Goal: Answer question/provide support

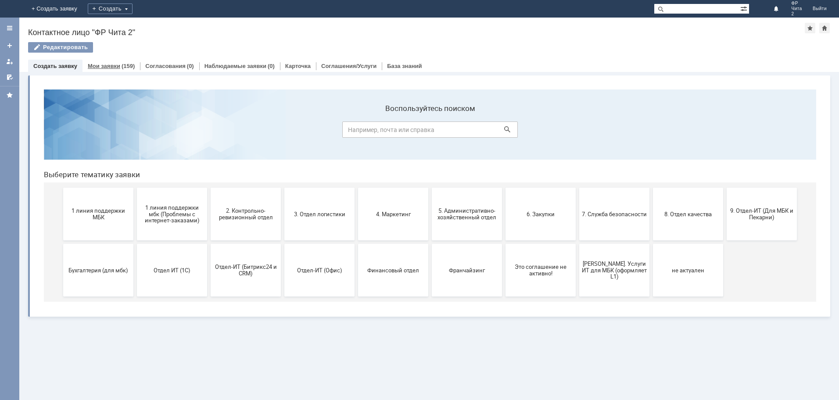
click at [102, 68] on link "Мои заявки" at bounding box center [104, 66] width 32 height 7
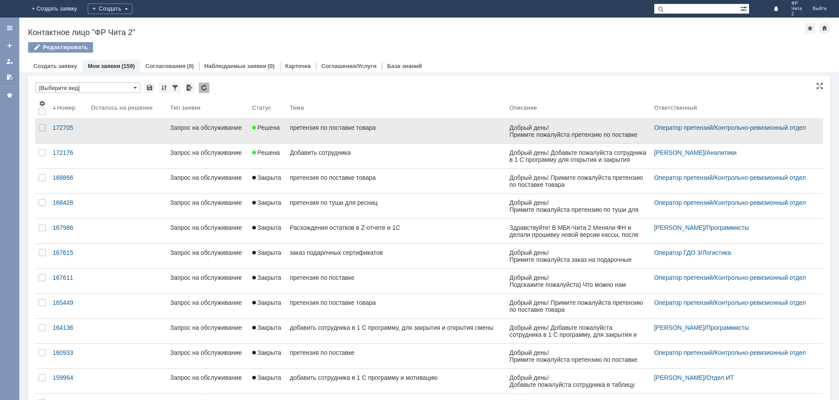
click at [313, 128] on div "претензия по поставке товара" at bounding box center [396, 127] width 213 height 7
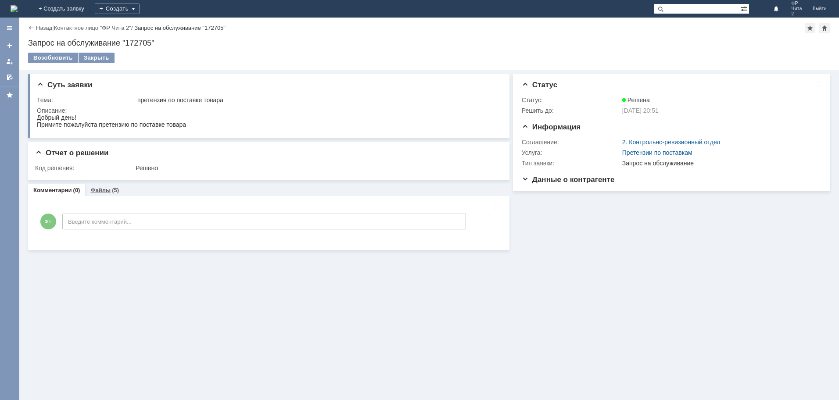
click at [99, 192] on link "Файлы" at bounding box center [100, 190] width 20 height 7
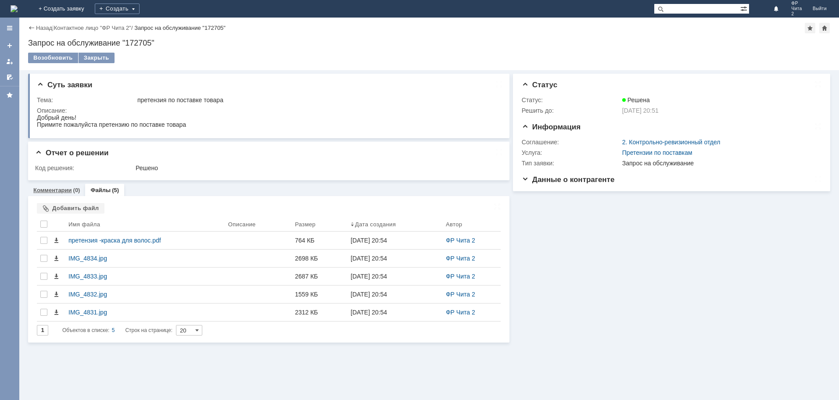
click at [56, 190] on link "Комментарии" at bounding box center [52, 190] width 39 height 7
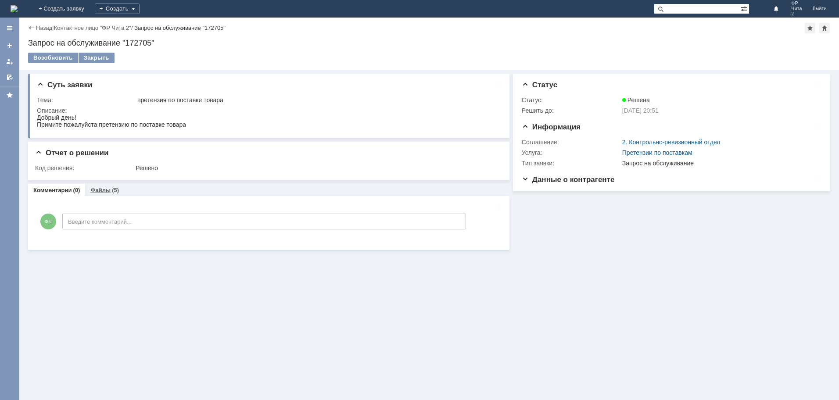
click at [100, 190] on link "Файлы" at bounding box center [100, 190] width 20 height 7
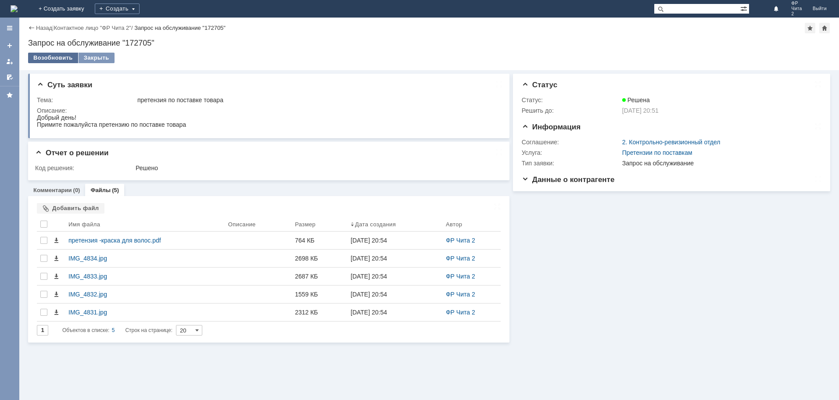
click at [53, 57] on div "Возобновить" at bounding box center [53, 58] width 50 height 11
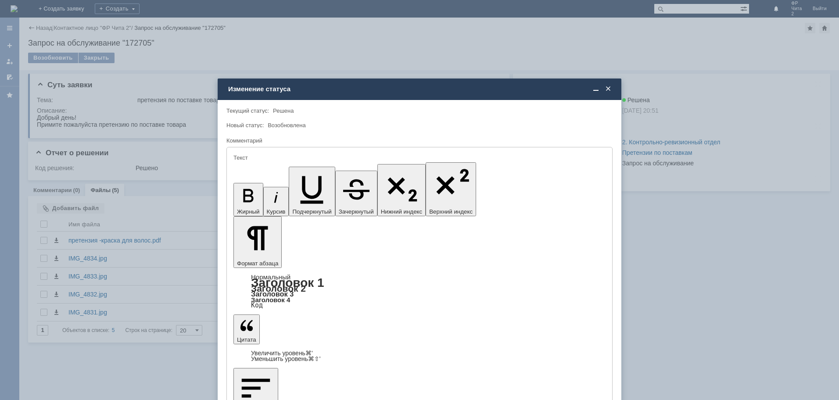
drag, startPoint x: 242, startPoint y: 2457, endPoint x: 442, endPoint y: 2456, distance: 199.6
copy div "напишите пожалуйста какое решение в данной ситуации вы приняли."
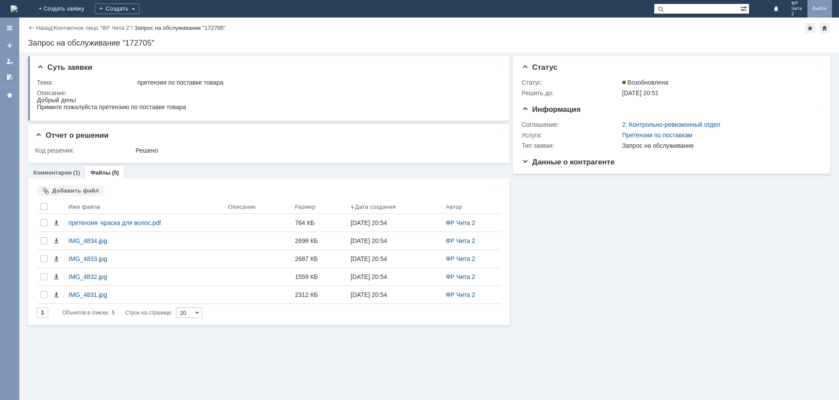
click at [820, 6] on link "Выйти" at bounding box center [819, 9] width 25 height 18
